Goal: Find specific page/section: Find specific page/section

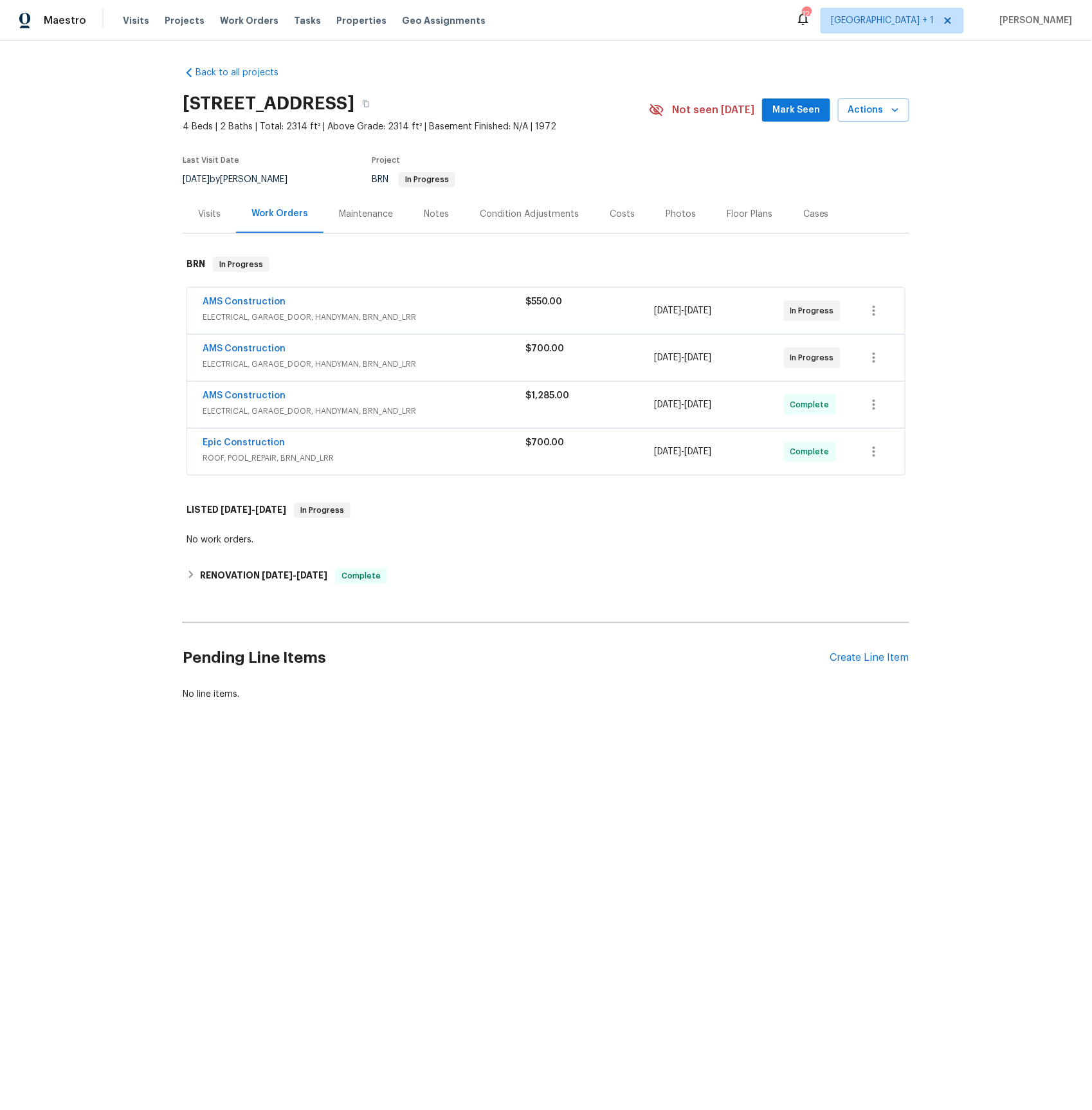
click at [230, 316] on span "ELECTRICAL, GARAGE_DOOR, HANDYMAN, BRN_AND_LRR" at bounding box center [364, 318] width 323 height 13
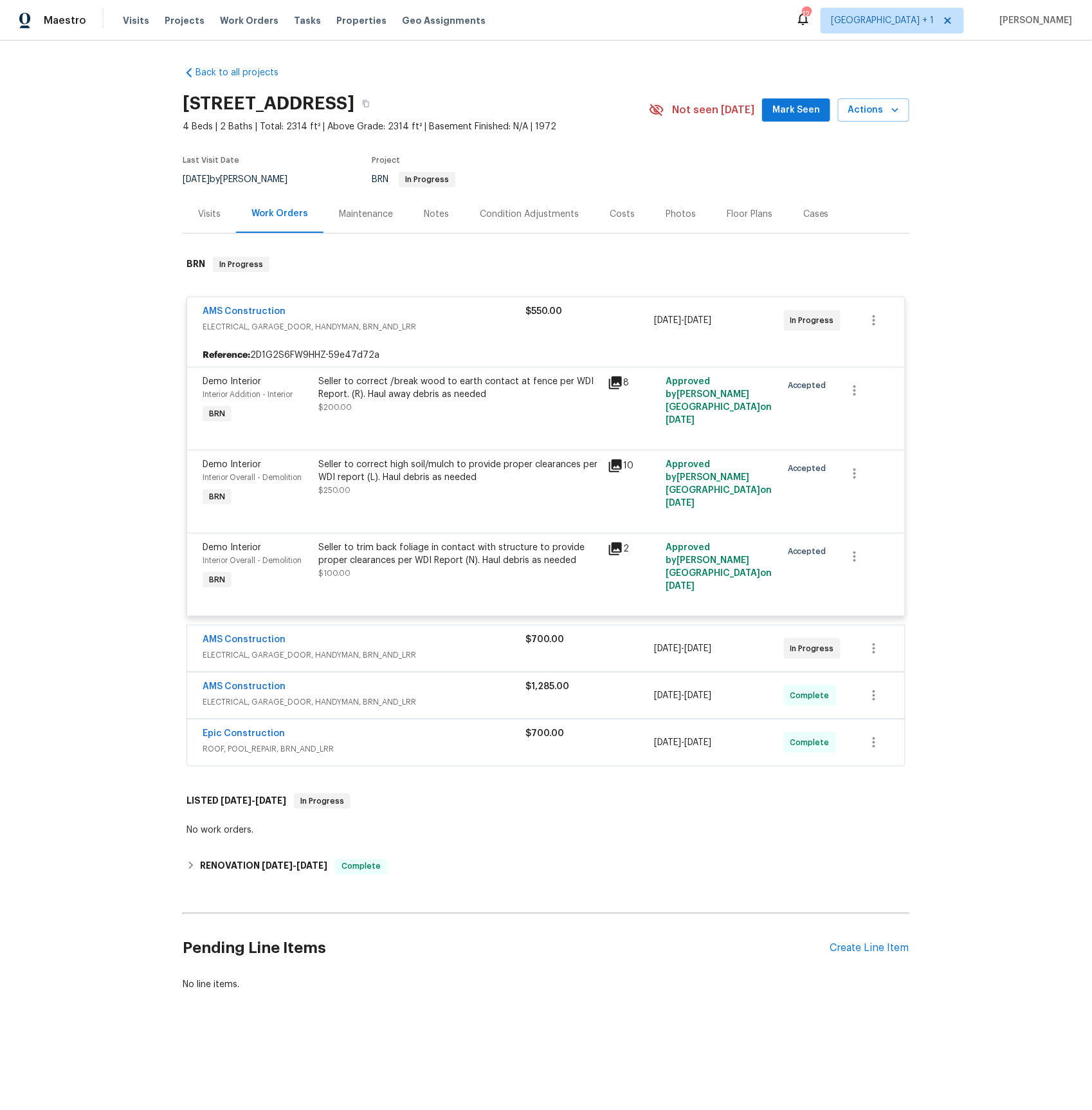
drag, startPoint x: 612, startPoint y: 380, endPoint x: 686, endPoint y: 397, distance: 75.9
click at [612, 380] on icon at bounding box center [616, 383] width 13 height 13
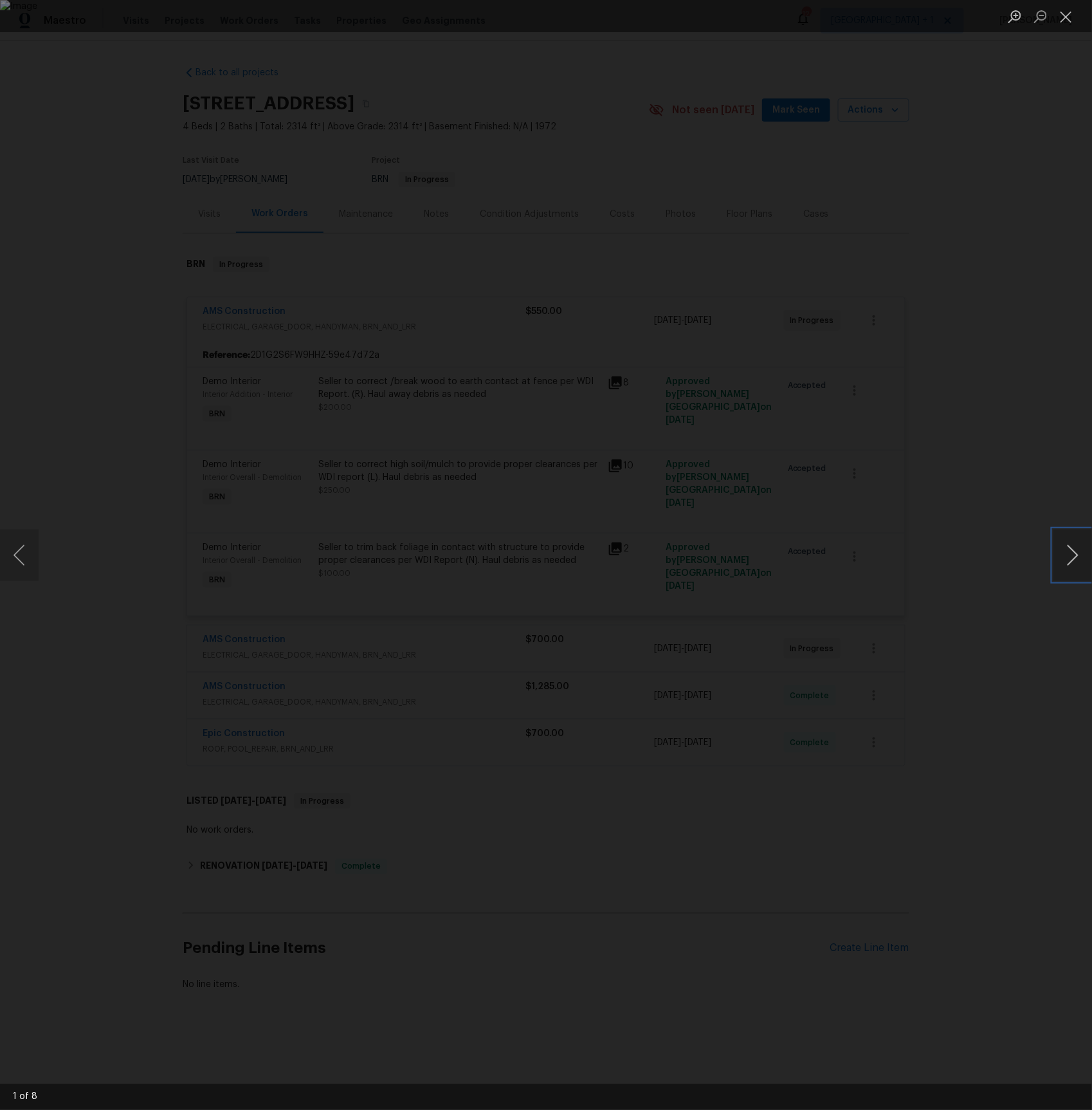
click at [1069, 551] on button "Next image" at bounding box center [1072, 555] width 39 height 51
click at [1069, 553] on button "Next image" at bounding box center [1072, 555] width 39 height 51
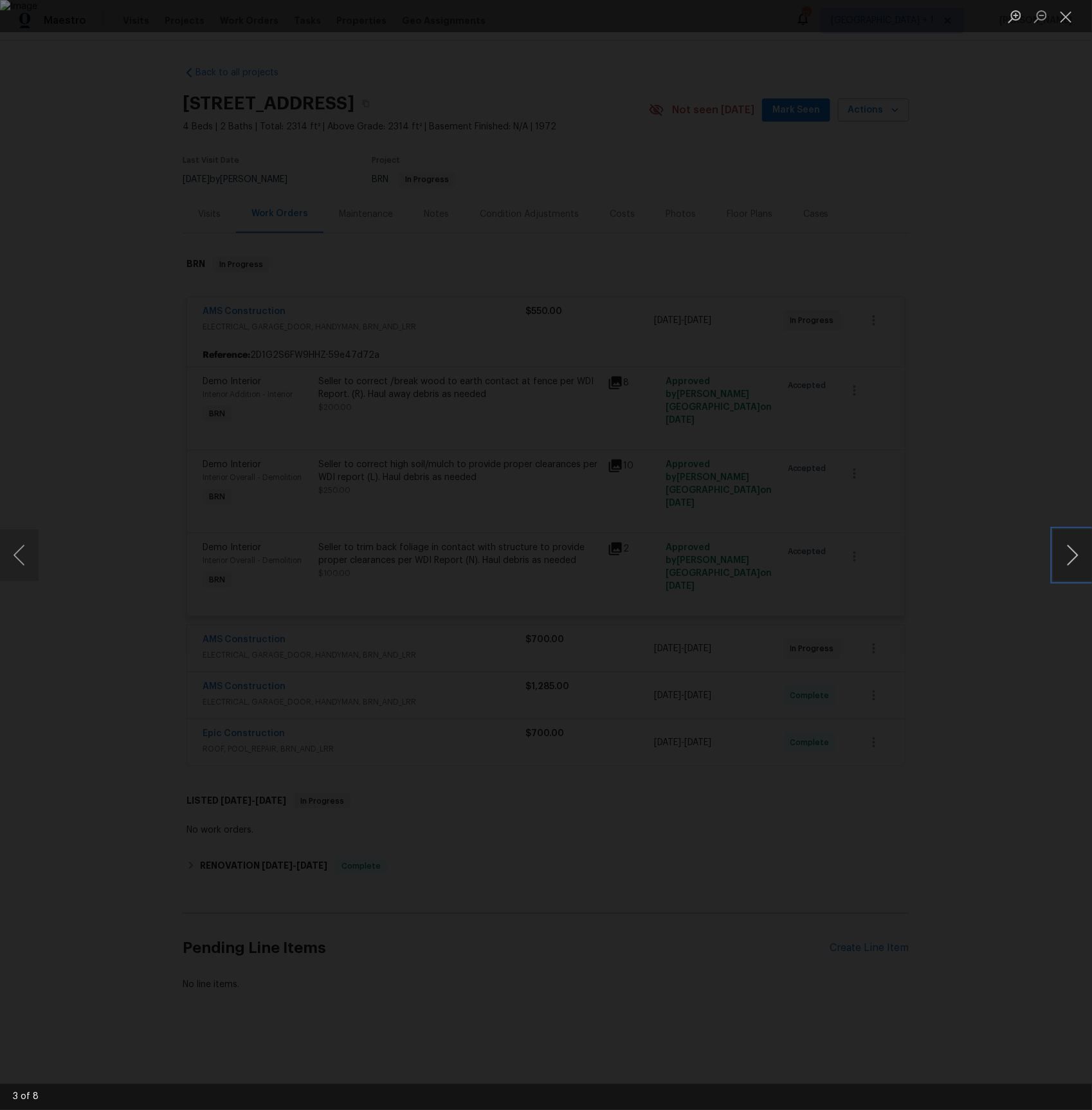
click at [1070, 555] on button "Next image" at bounding box center [1072, 555] width 39 height 51
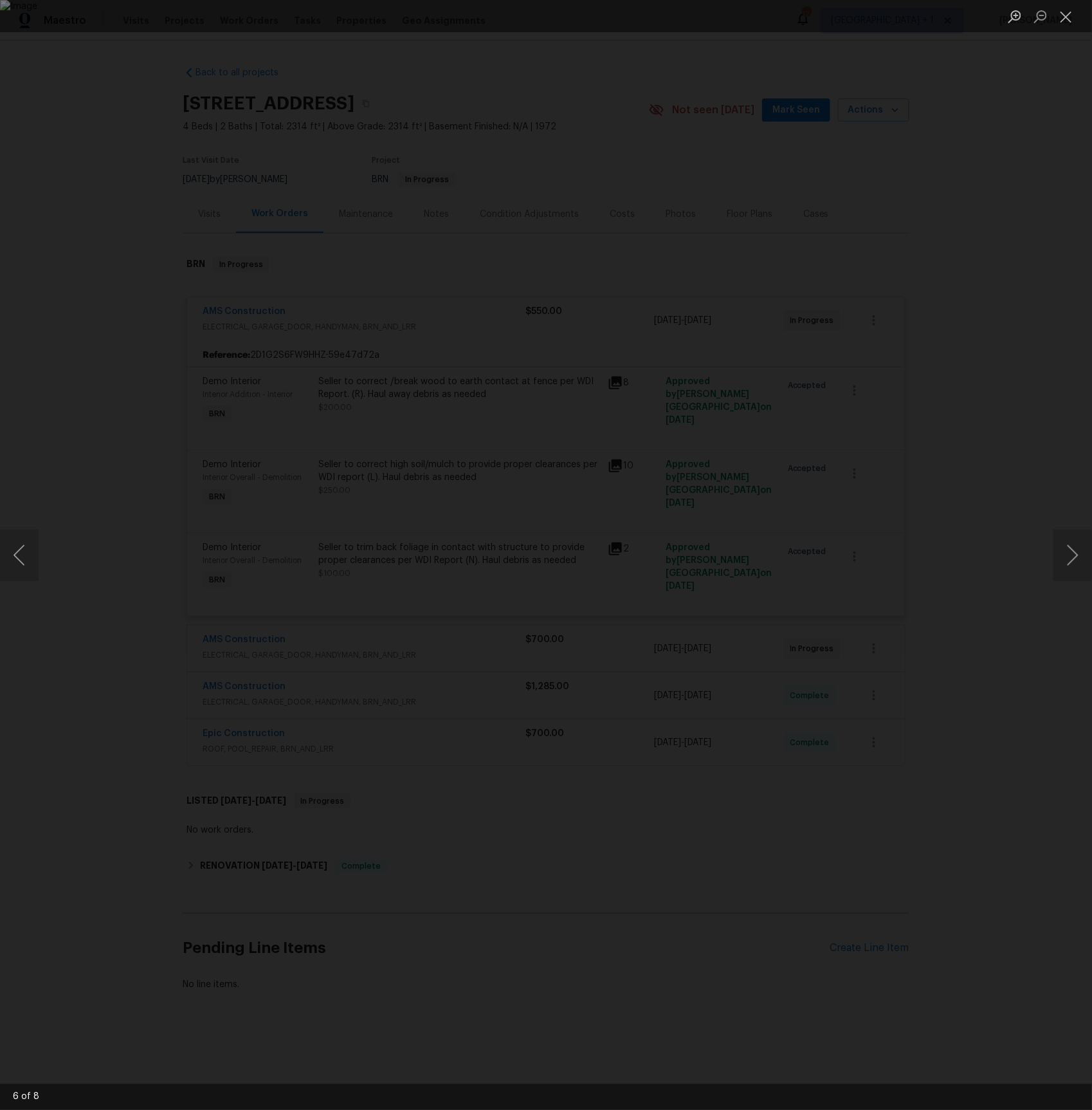
drag, startPoint x: 1023, startPoint y: 420, endPoint x: 1012, endPoint y: 421, distance: 11.0
click at [1023, 420] on div "Lightbox" at bounding box center [546, 555] width 1092 height 1110
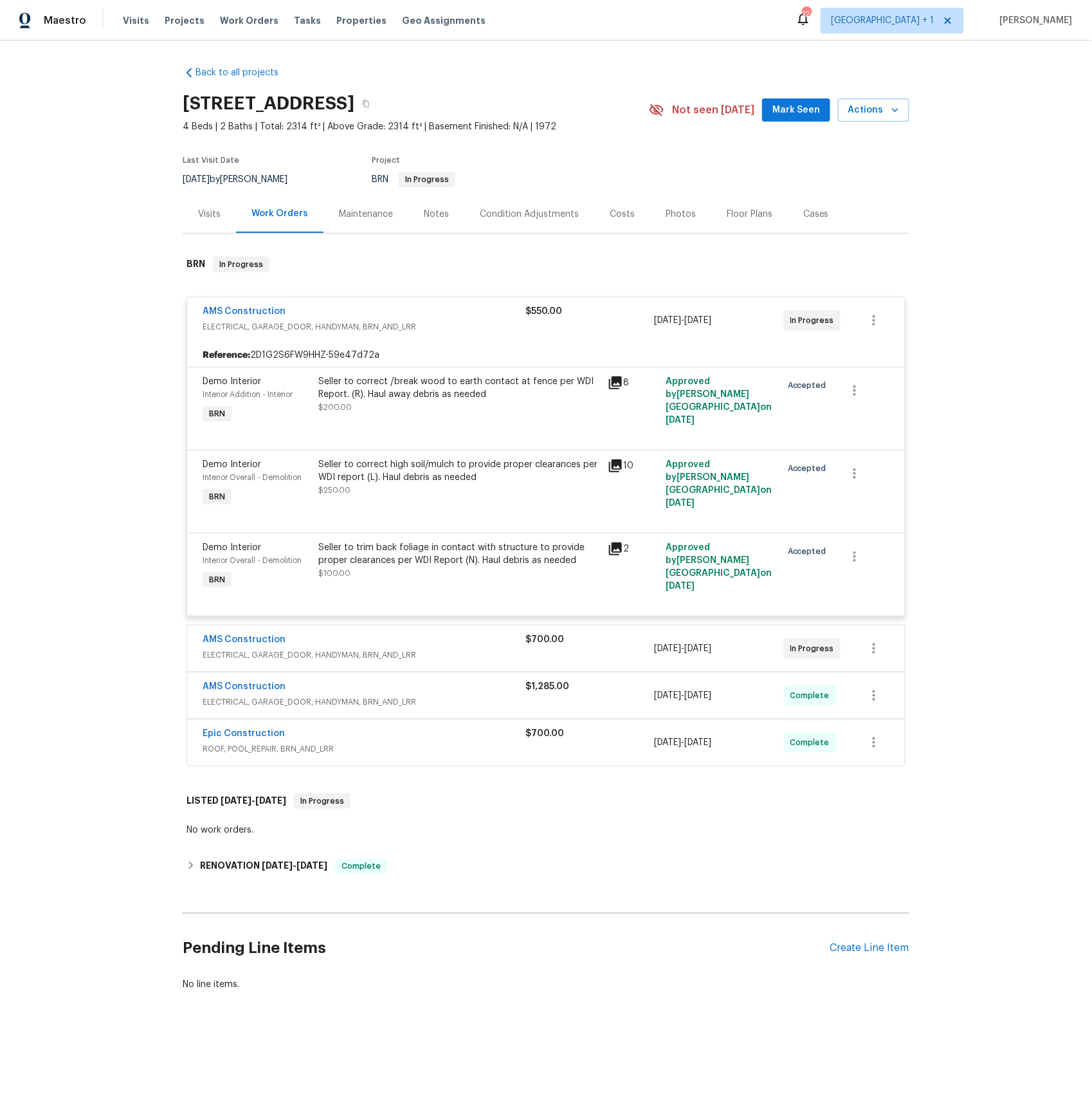
drag, startPoint x: 615, startPoint y: 462, endPoint x: 696, endPoint y: 463, distance: 81.0
click at [615, 462] on icon at bounding box center [616, 466] width 13 height 13
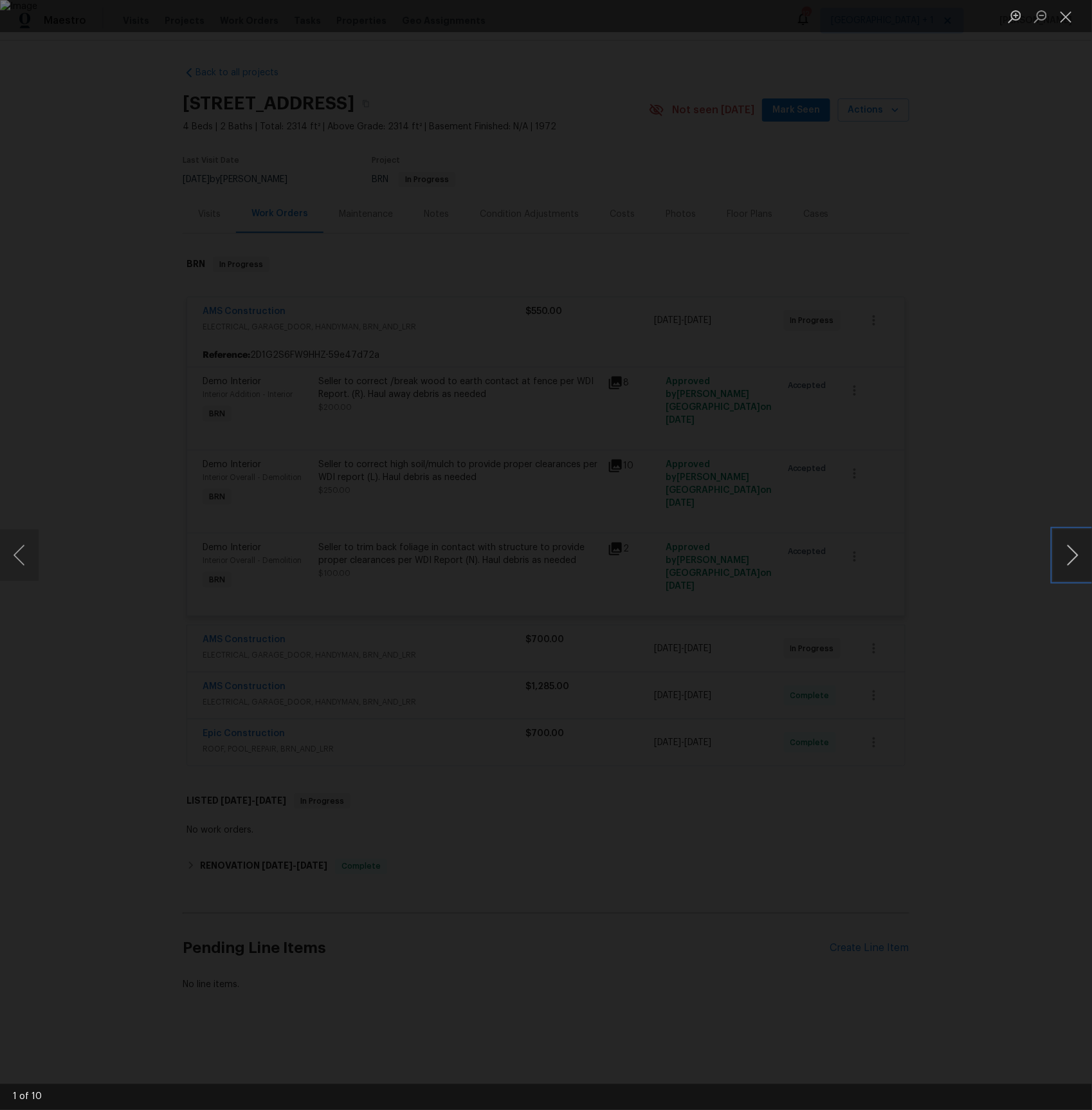
click at [1071, 559] on button "Next image" at bounding box center [1072, 555] width 39 height 51
click at [1070, 559] on button "Next image" at bounding box center [1072, 555] width 39 height 51
click at [1069, 558] on button "Next image" at bounding box center [1072, 555] width 39 height 51
click at [1068, 558] on button "Next image" at bounding box center [1072, 555] width 39 height 51
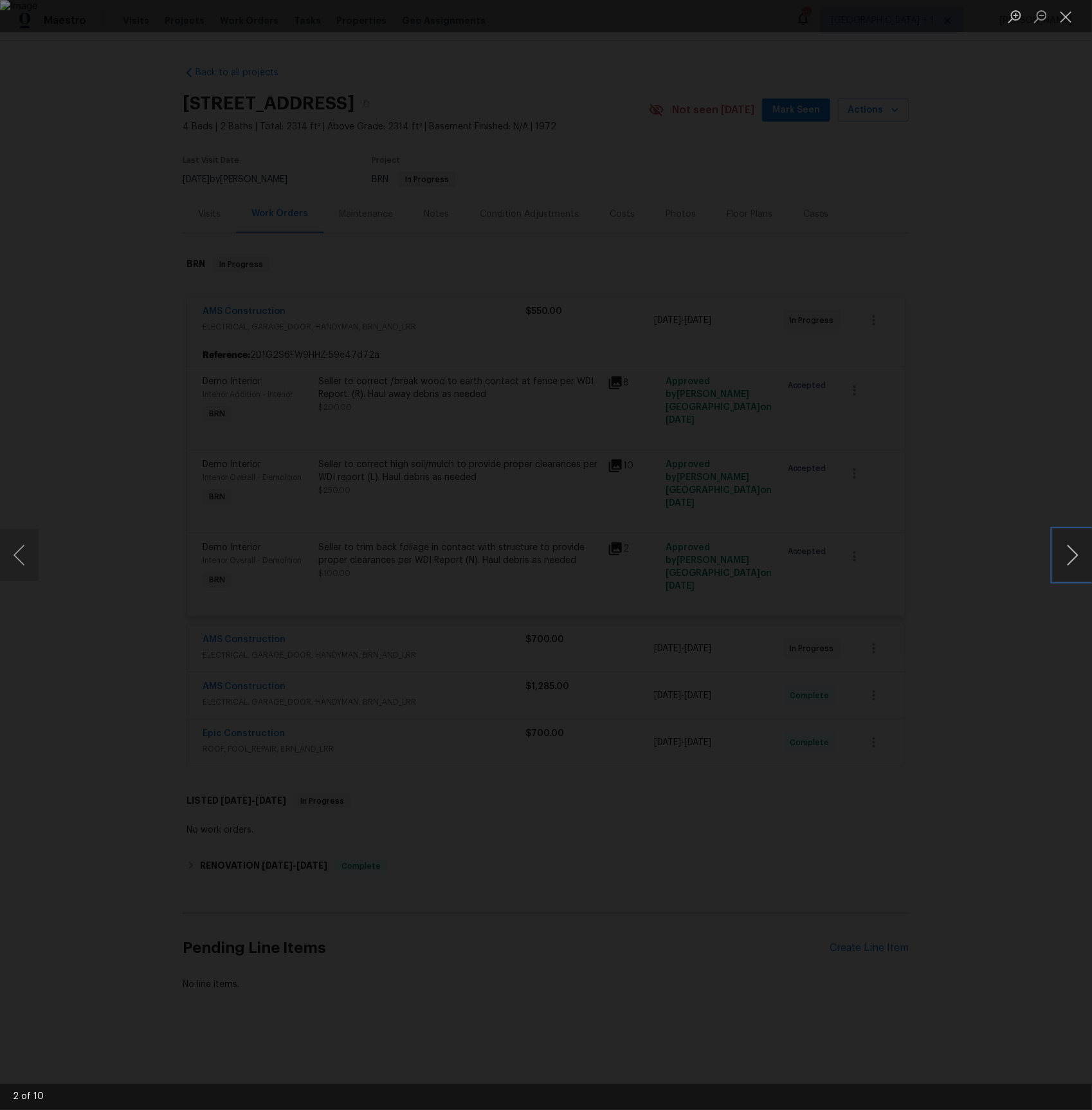
click at [1068, 558] on button "Next image" at bounding box center [1072, 555] width 39 height 51
click at [1077, 555] on button "Next image" at bounding box center [1072, 555] width 39 height 51
click at [1077, 555] on button "Next image" at bounding box center [1072, 555] width 39 height 51
click at [1077, 555] on button "Next image" at bounding box center [1072, 555] width 39 height 51
click at [1073, 551] on button "Next image" at bounding box center [1072, 555] width 39 height 51
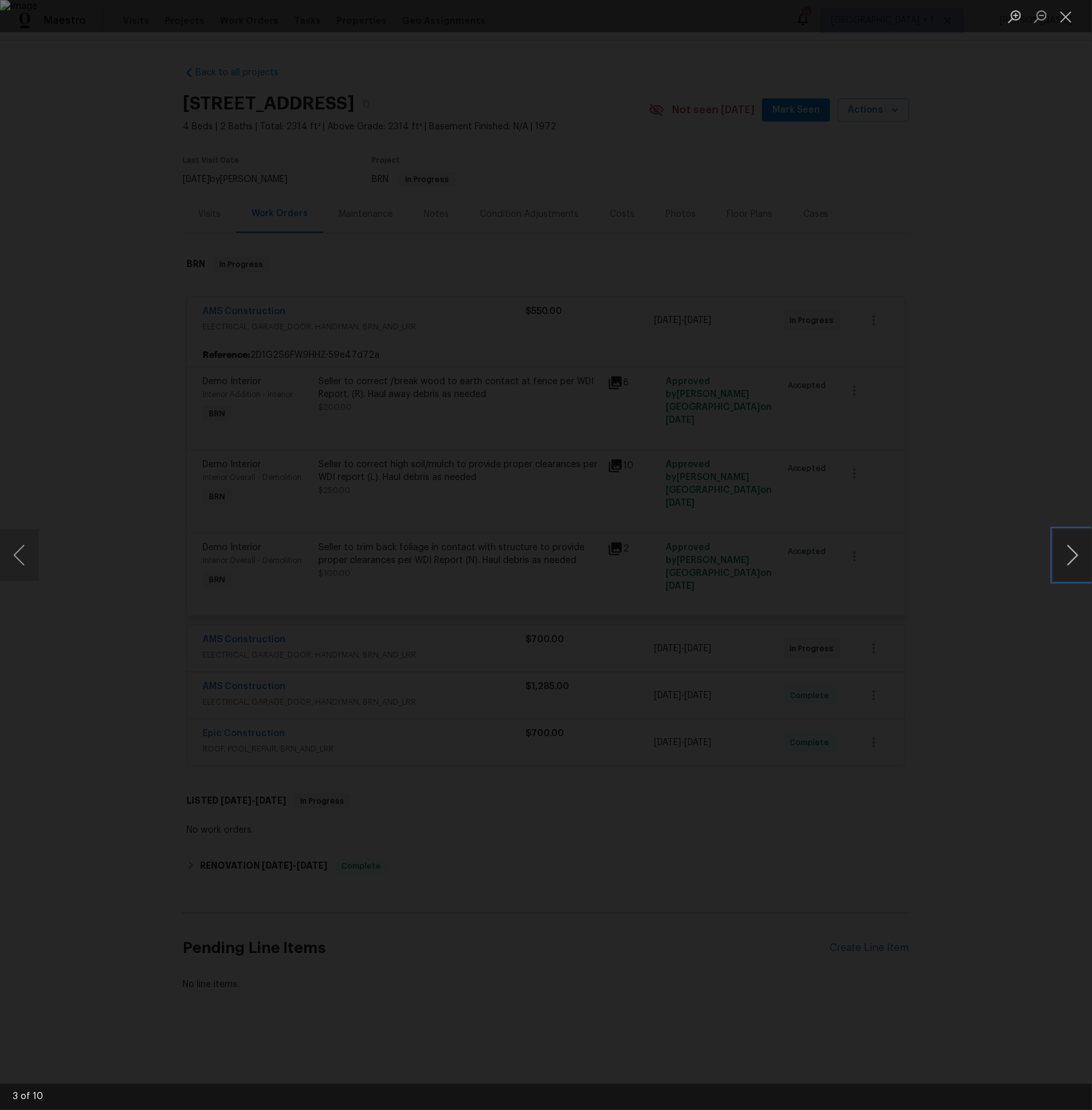
click at [1073, 551] on button "Next image" at bounding box center [1072, 555] width 39 height 51
click at [983, 296] on div "Lightbox" at bounding box center [546, 555] width 1092 height 1110
drag, startPoint x: 1066, startPoint y: 16, endPoint x: 1054, endPoint y: 37, distance: 24.2
click at [1065, 18] on button "Close lightbox" at bounding box center [1066, 16] width 26 height 23
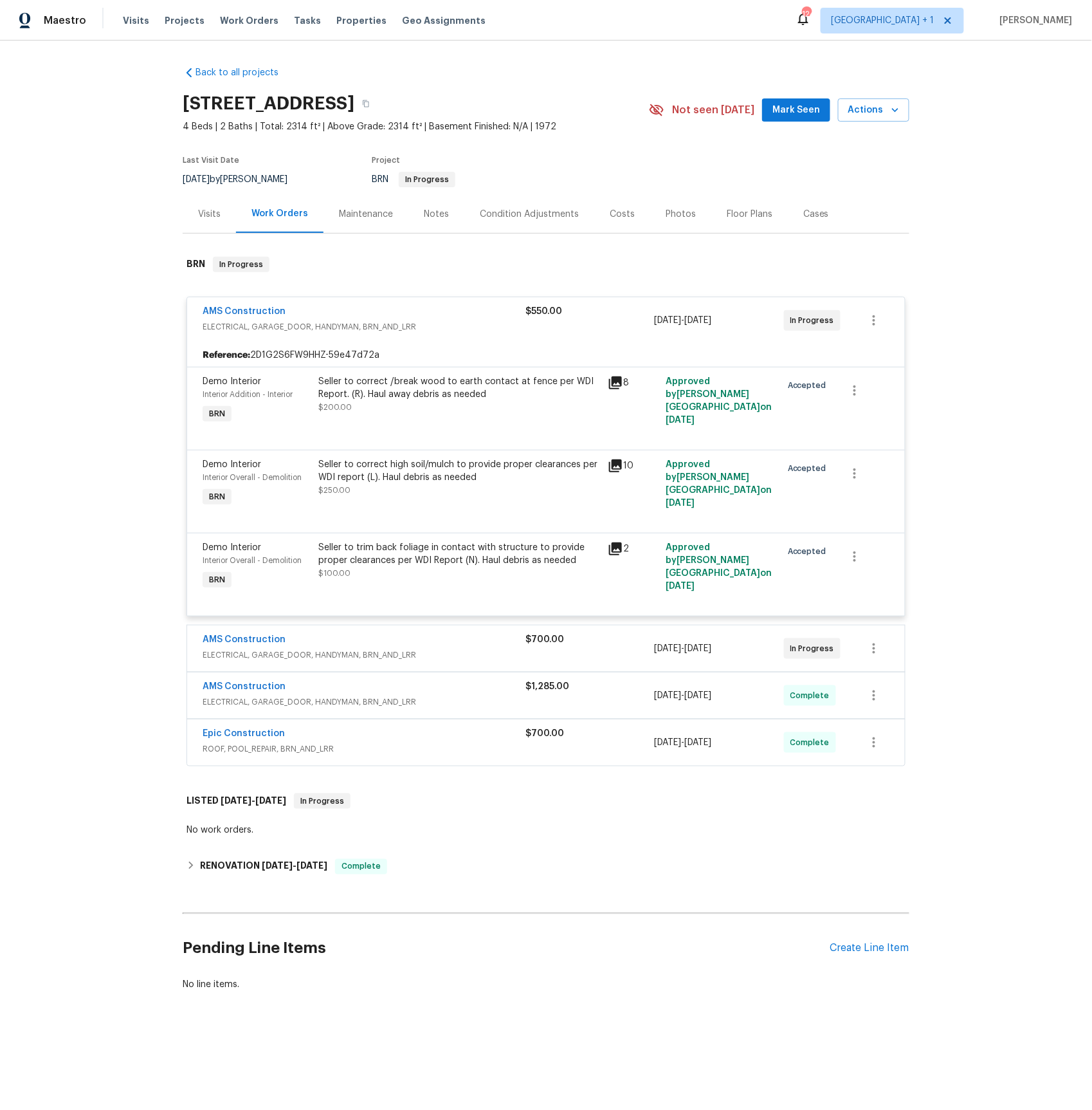
drag, startPoint x: 621, startPoint y: 548, endPoint x: 651, endPoint y: 546, distance: 30.1
click at [621, 548] on icon at bounding box center [616, 549] width 13 height 13
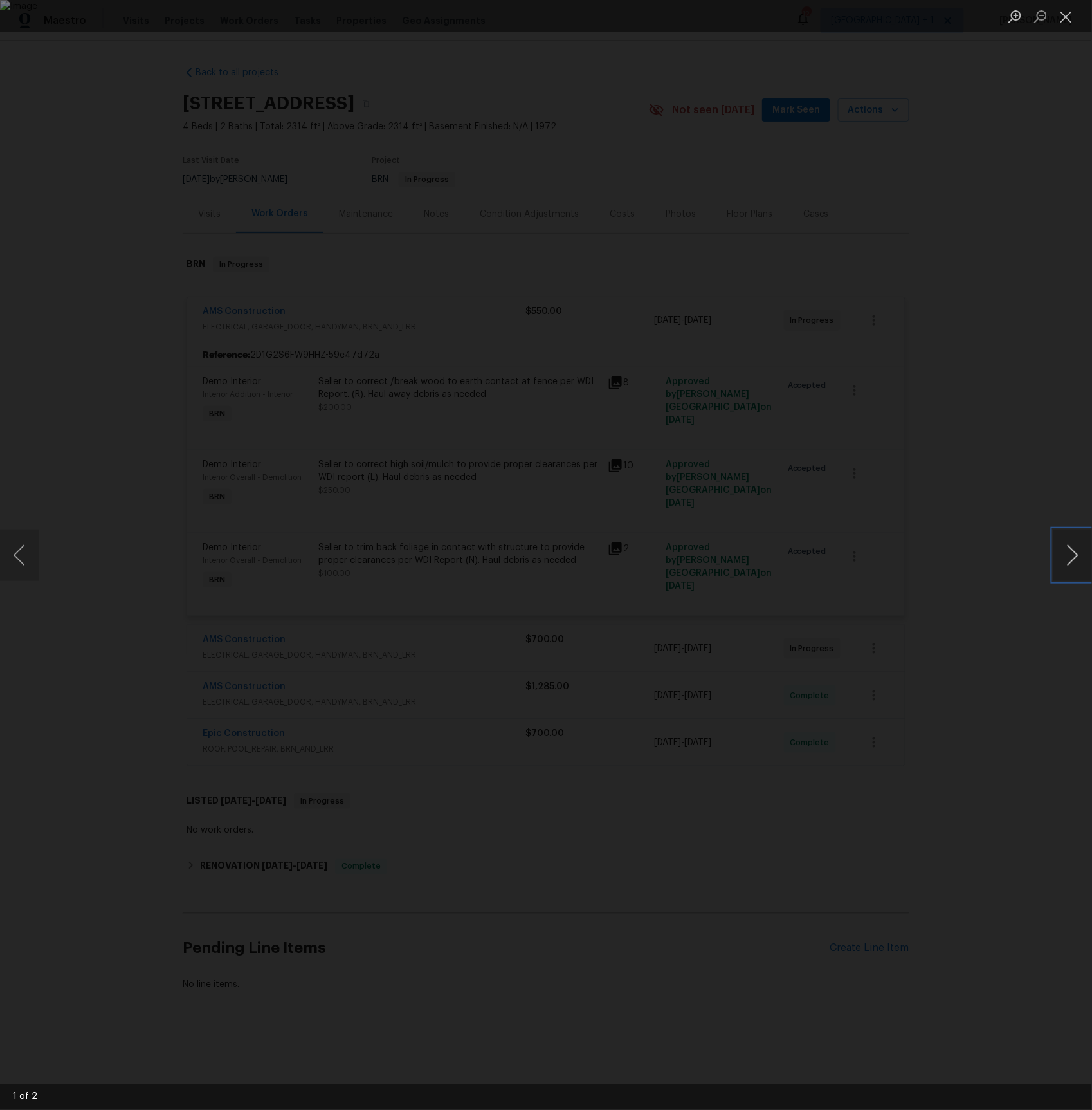
click at [1070, 553] on button "Next image" at bounding box center [1072, 555] width 39 height 51
click at [1068, 546] on button "Next image" at bounding box center [1072, 555] width 39 height 51
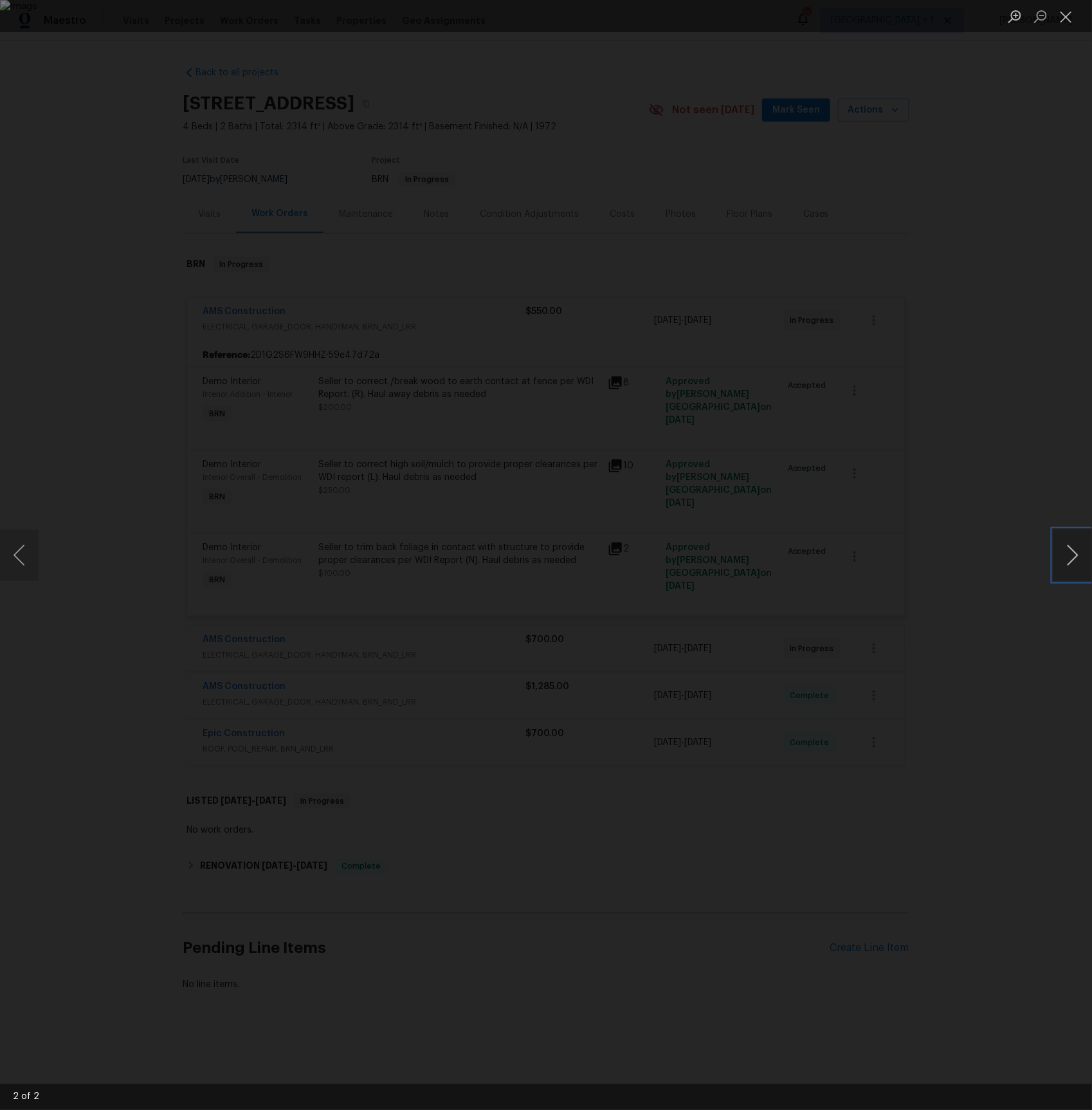
click at [1068, 546] on button "Next image" at bounding box center [1072, 555] width 39 height 51
click at [1017, 472] on div "Lightbox" at bounding box center [546, 555] width 1092 height 1110
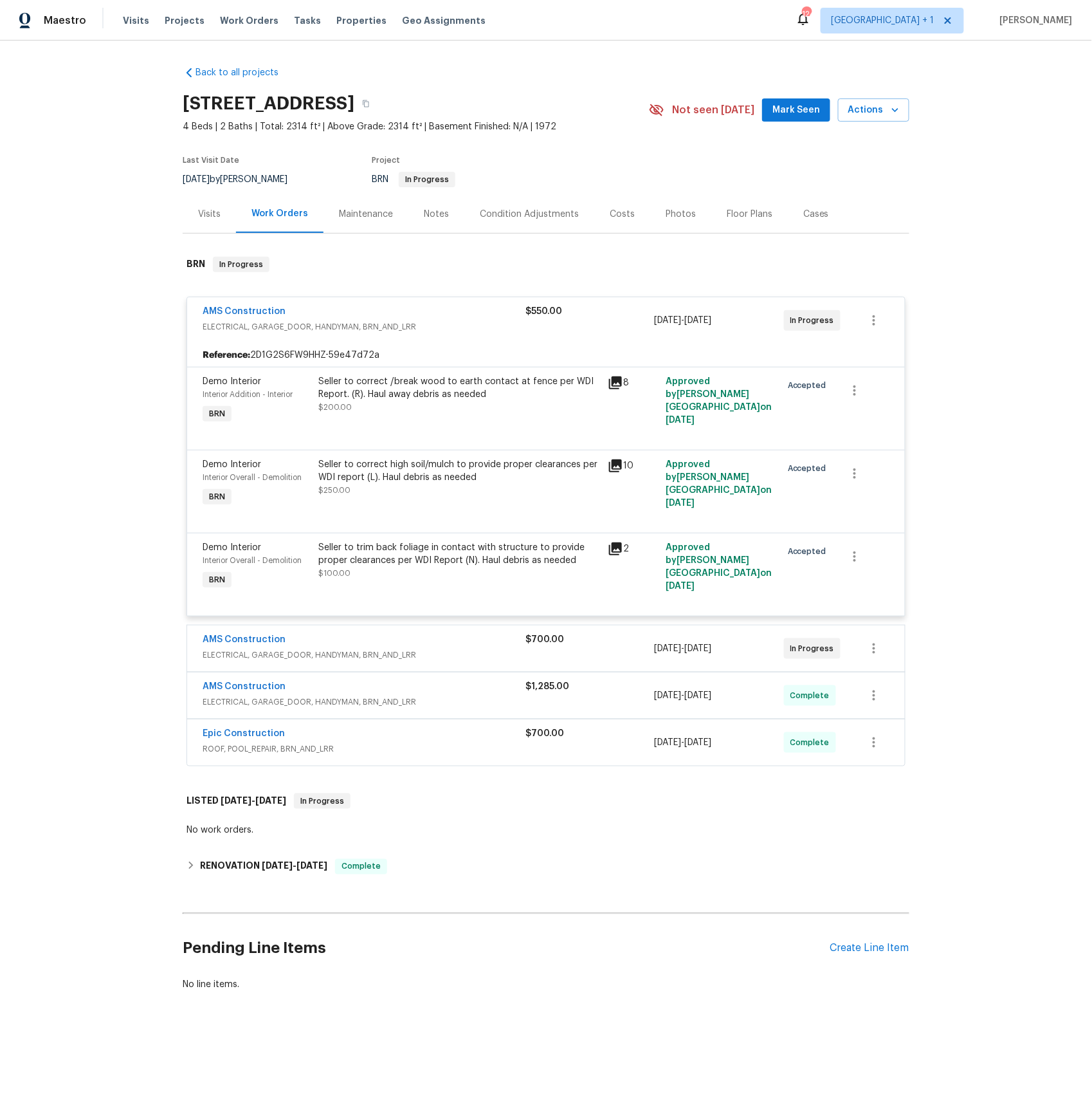
click at [620, 471] on icon at bounding box center [615, 465] width 15 height 15
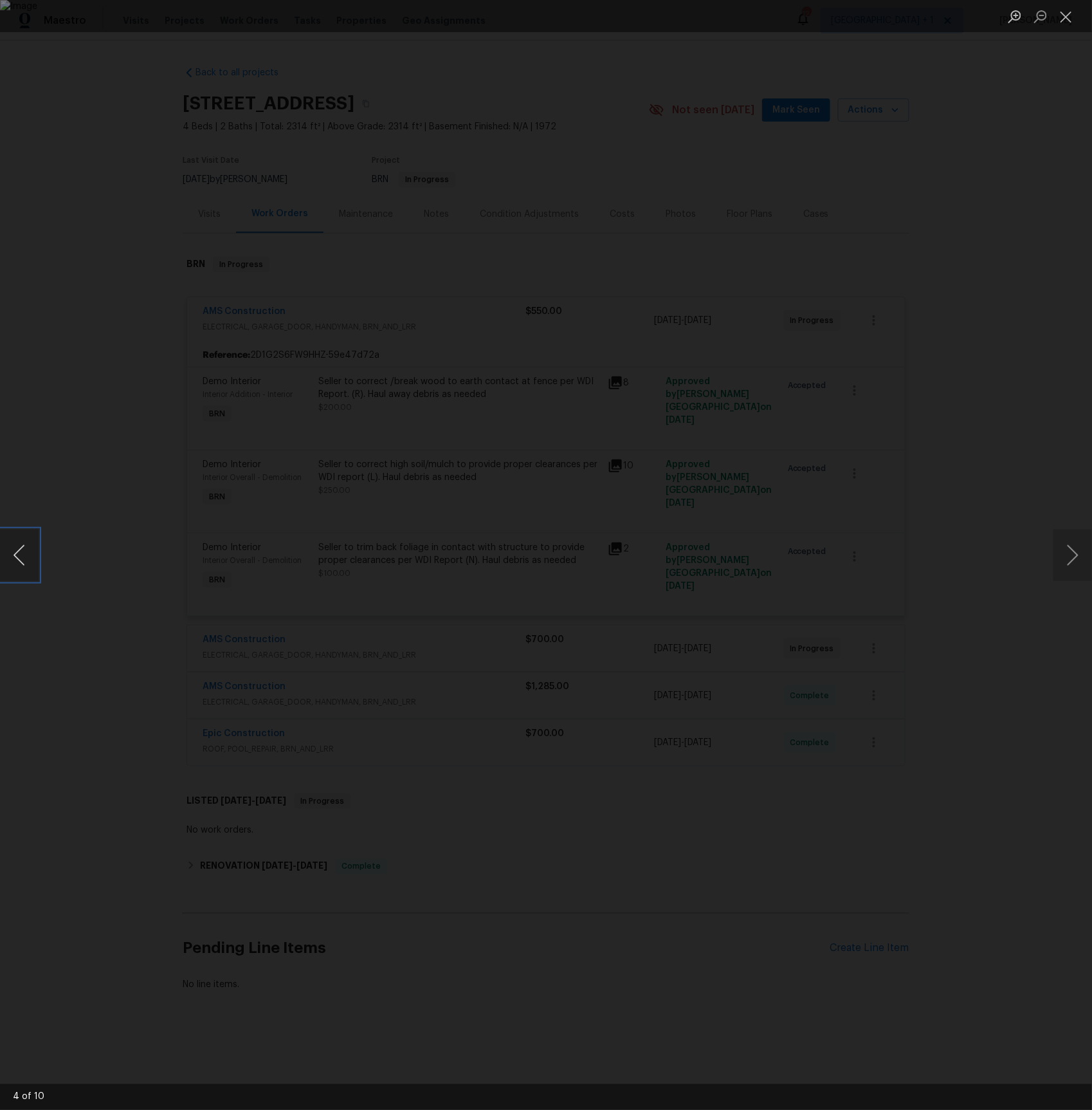
click at [26, 552] on button "Previous image" at bounding box center [19, 555] width 39 height 51
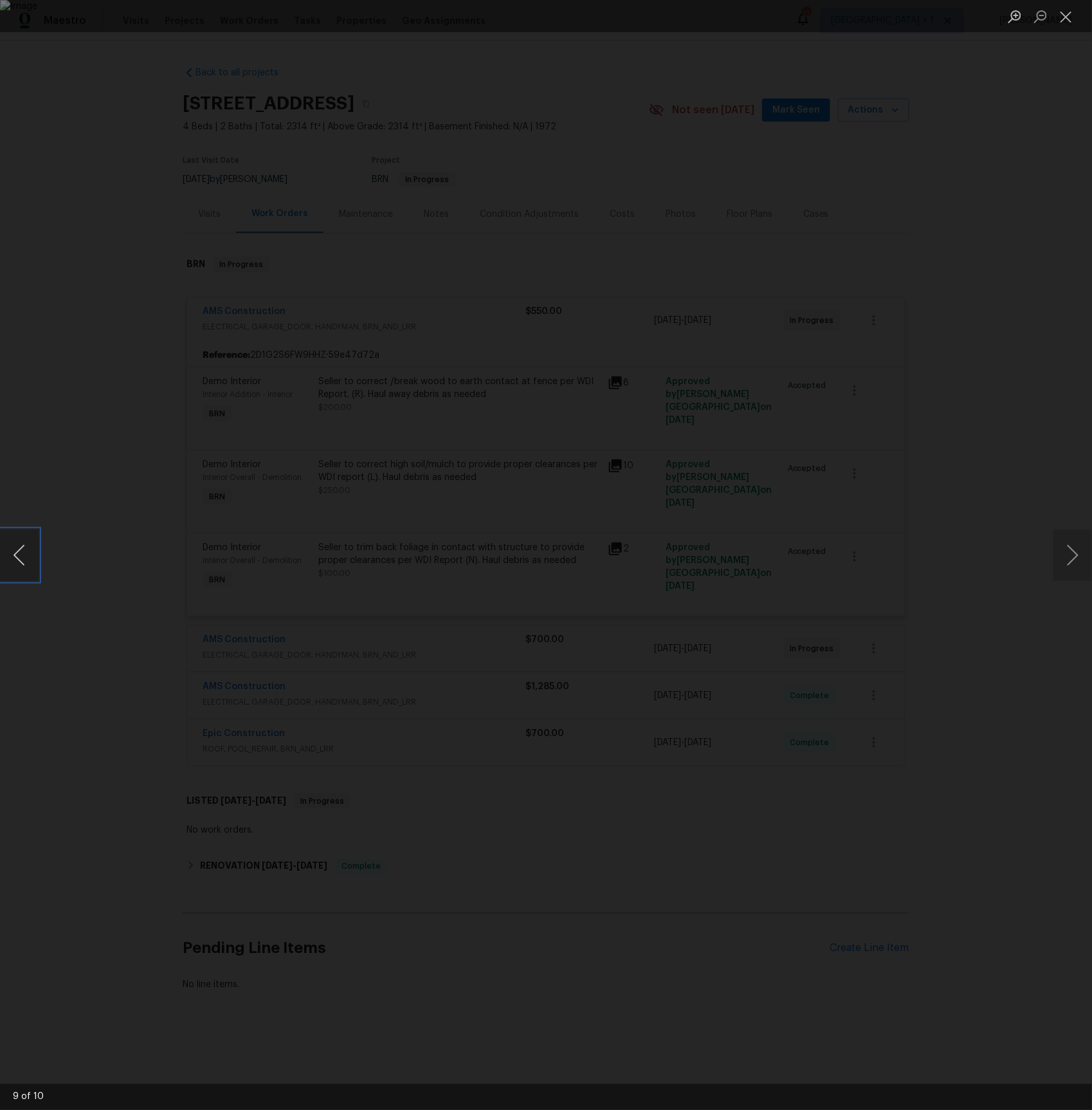
click at [26, 552] on button "Previous image" at bounding box center [19, 555] width 39 height 51
click at [67, 451] on div "Lightbox" at bounding box center [546, 555] width 1092 height 1110
